Goal: Task Accomplishment & Management: Use online tool/utility

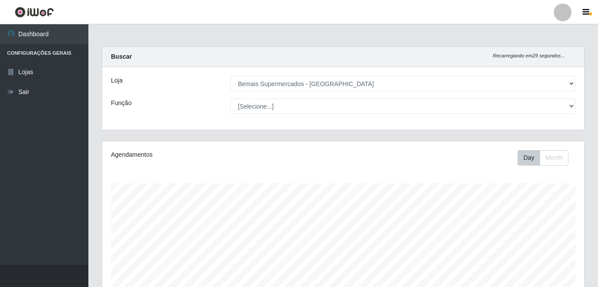
select select "249"
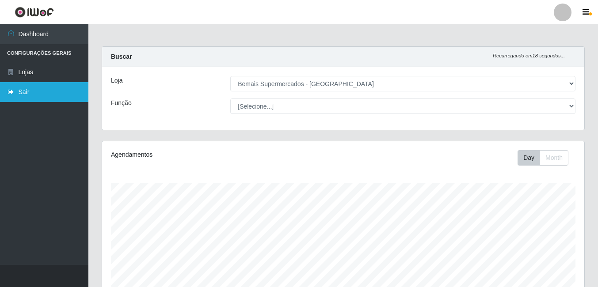
click at [50, 93] on link "Sair" at bounding box center [44, 92] width 88 height 20
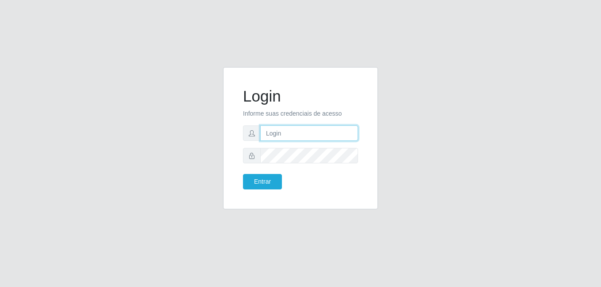
type input "[PERSON_NAME]"
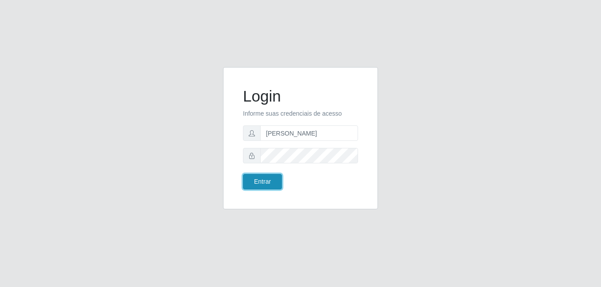
click at [251, 177] on button "Entrar" at bounding box center [262, 181] width 39 height 15
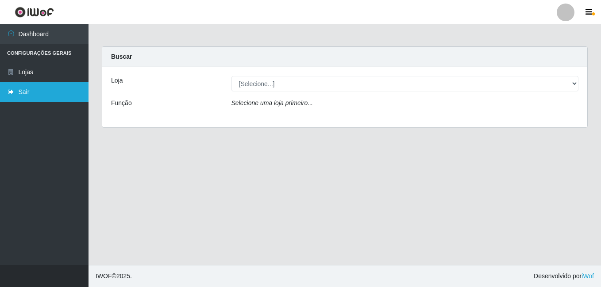
click at [55, 92] on link "Sair" at bounding box center [44, 92] width 88 height 20
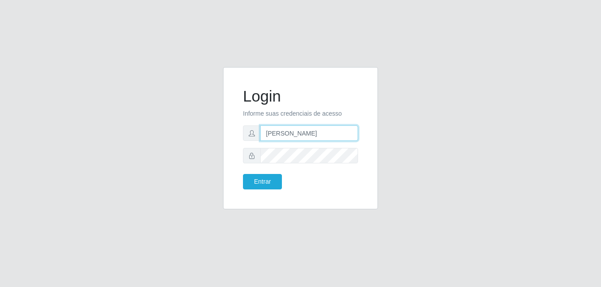
click at [290, 138] on input "[PERSON_NAME]" at bounding box center [309, 133] width 98 height 15
click at [326, 135] on input "[PERSON_NAME]" at bounding box center [309, 133] width 98 height 15
type input "a"
type input "flaviana@b3ruas"
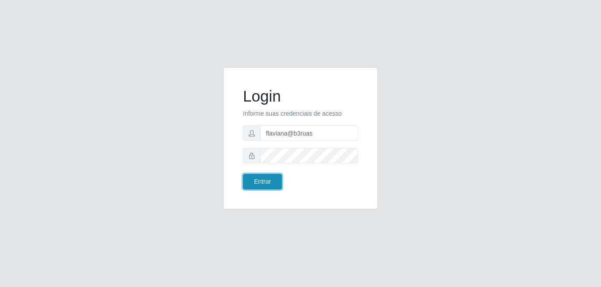
click at [261, 184] on button "Entrar" at bounding box center [262, 181] width 39 height 15
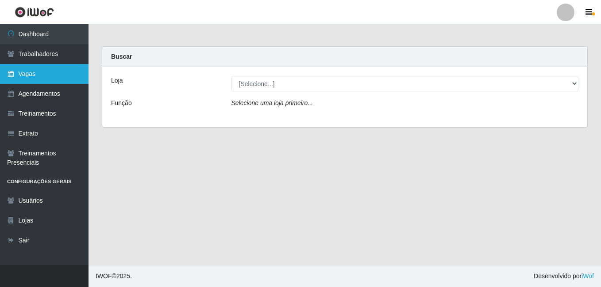
click at [32, 75] on link "Vagas" at bounding box center [44, 74] width 88 height 20
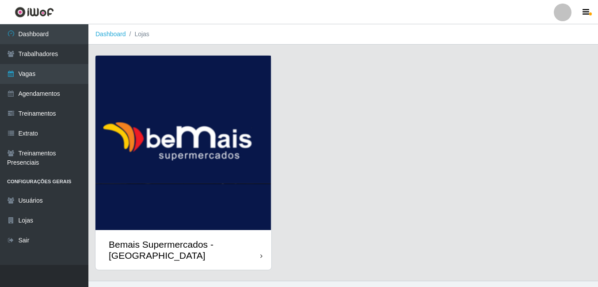
click at [248, 77] on img at bounding box center [184, 143] width 176 height 175
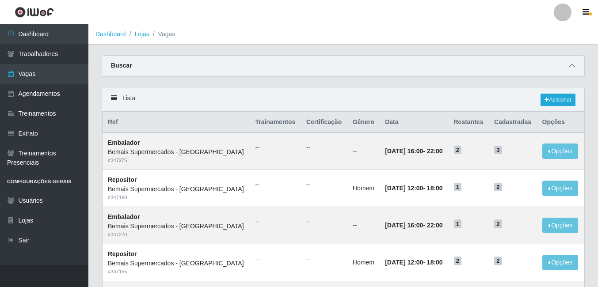
click at [571, 63] on span at bounding box center [572, 66] width 11 height 10
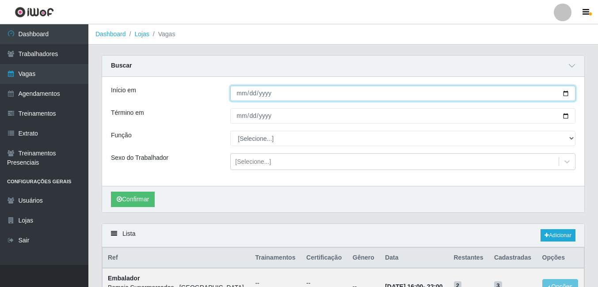
click at [565, 94] on input "Início em" at bounding box center [402, 93] width 345 height 15
type input "[DATE]"
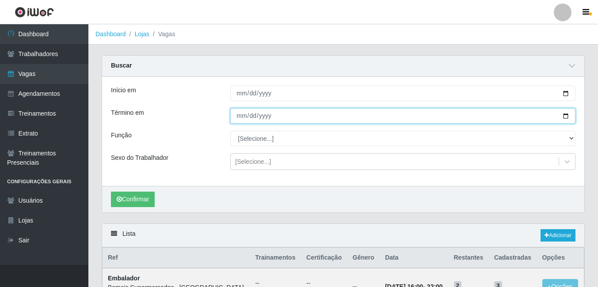
click at [565, 116] on input "Término em" at bounding box center [402, 115] width 345 height 15
type input "[DATE]"
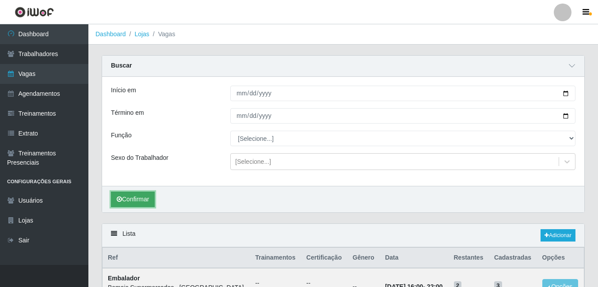
click at [143, 201] on button "Confirmar" at bounding box center [133, 199] width 44 height 15
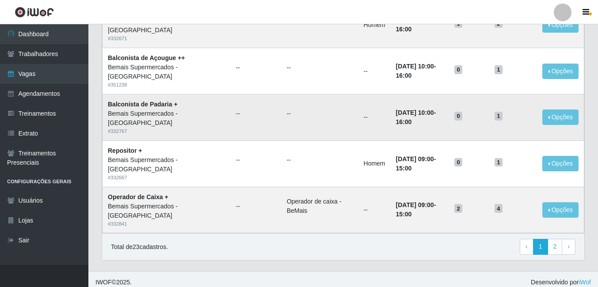
scroll to position [737, 0]
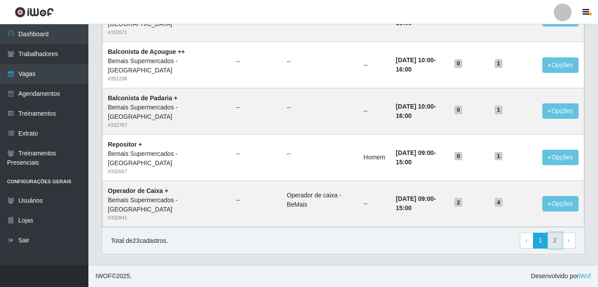
click at [550, 242] on link "2" at bounding box center [555, 241] width 15 height 16
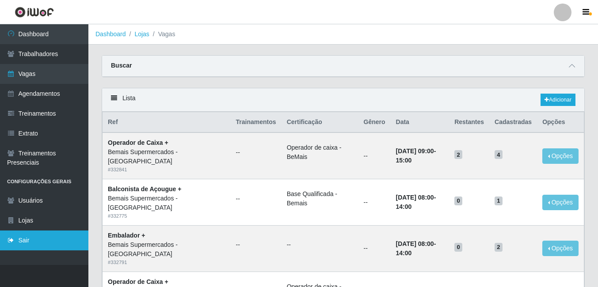
click at [27, 237] on link "Sair" at bounding box center [44, 241] width 88 height 20
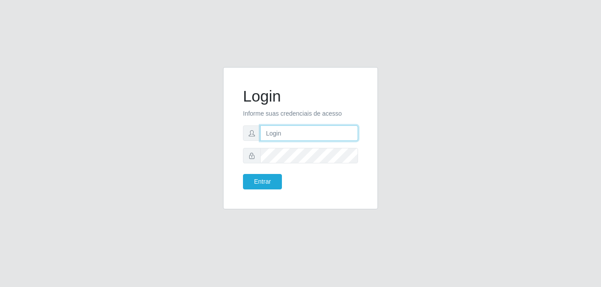
type input "[PERSON_NAME]"
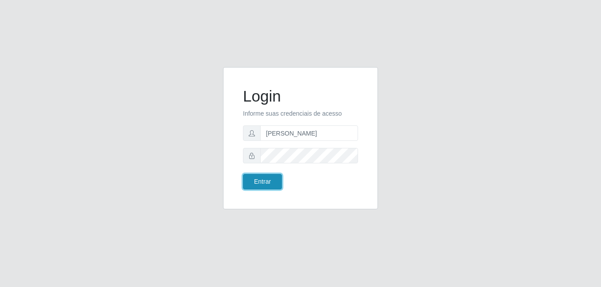
click at [255, 181] on button "Entrar" at bounding box center [262, 181] width 39 height 15
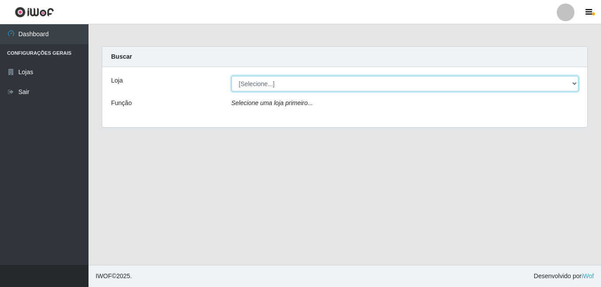
click at [309, 89] on select "[Selecione...] Bemais Supermercados - Três Ruas" at bounding box center [404, 83] width 347 height 15
select select "249"
click at [231, 76] on select "[Selecione...] Bemais Supermercados - Três Ruas" at bounding box center [404, 83] width 347 height 15
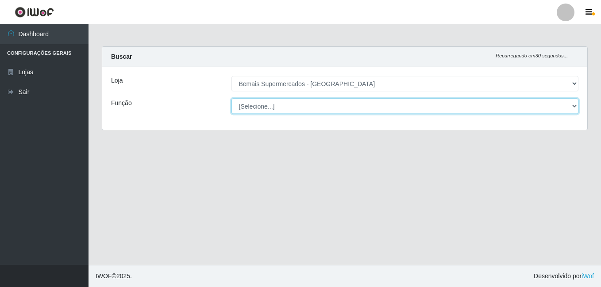
drag, startPoint x: 309, startPoint y: 111, endPoint x: 307, endPoint y: 105, distance: 6.6
click at [307, 105] on select "[Selecione...] ASG ASG + ASG ++ Auxiliar de Depósito Auxiliar de Depósito + Aux…" at bounding box center [404, 106] width 347 height 15
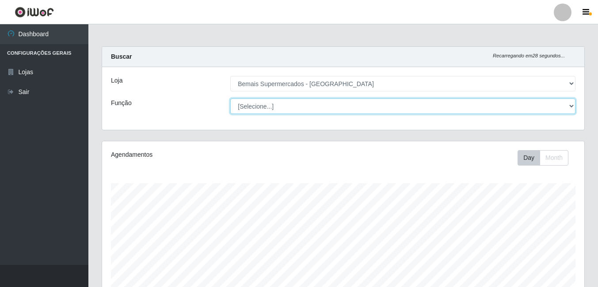
scroll to position [184, 483]
select select "72"
click at [230, 99] on select "[Selecione...] ASG ASG + ASG ++ Auxiliar de Depósito Auxiliar de Depósito + Aux…" at bounding box center [402, 106] width 345 height 15
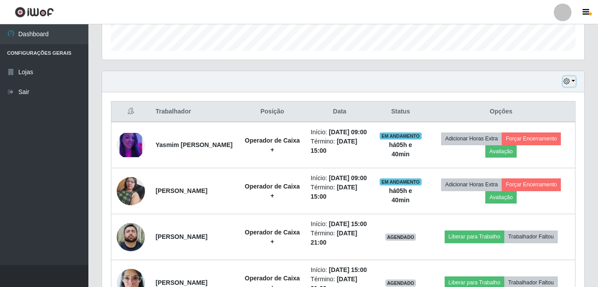
click at [572, 81] on button "button" at bounding box center [569, 82] width 12 height 10
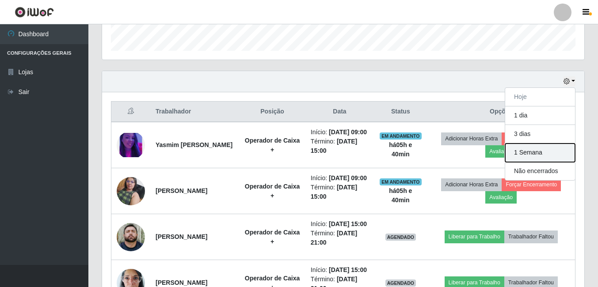
click at [546, 158] on button "1 Semana" at bounding box center [541, 153] width 70 height 19
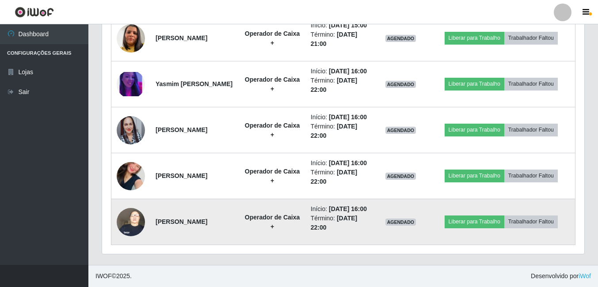
scroll to position [1359, 0]
